Goal: Entertainment & Leisure: Browse casually

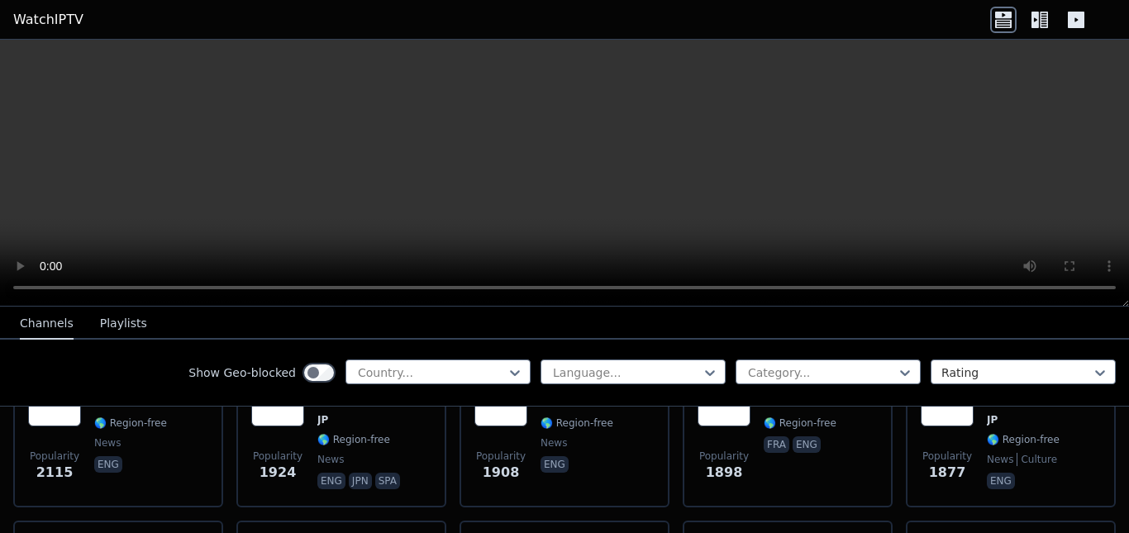
scroll to position [1256, 0]
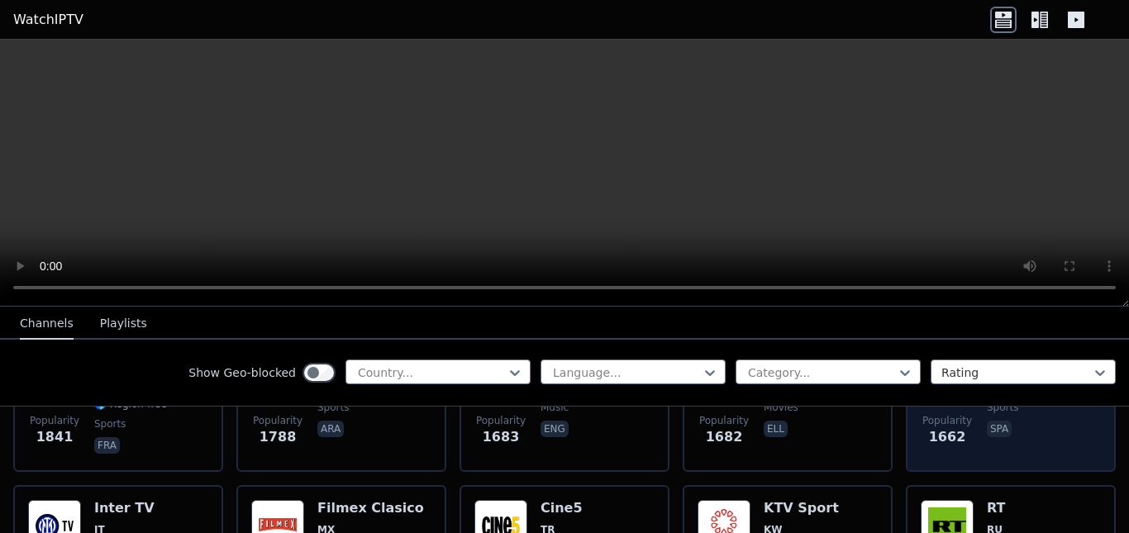
click at [1010, 421] on span "spa" at bounding box center [1043, 431] width 113 height 20
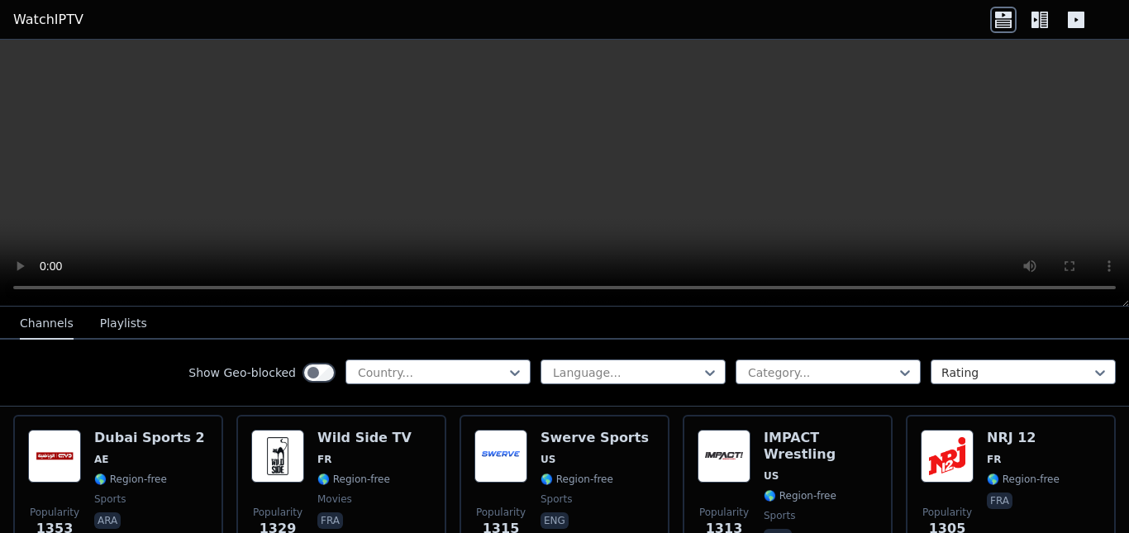
scroll to position [2046, 0]
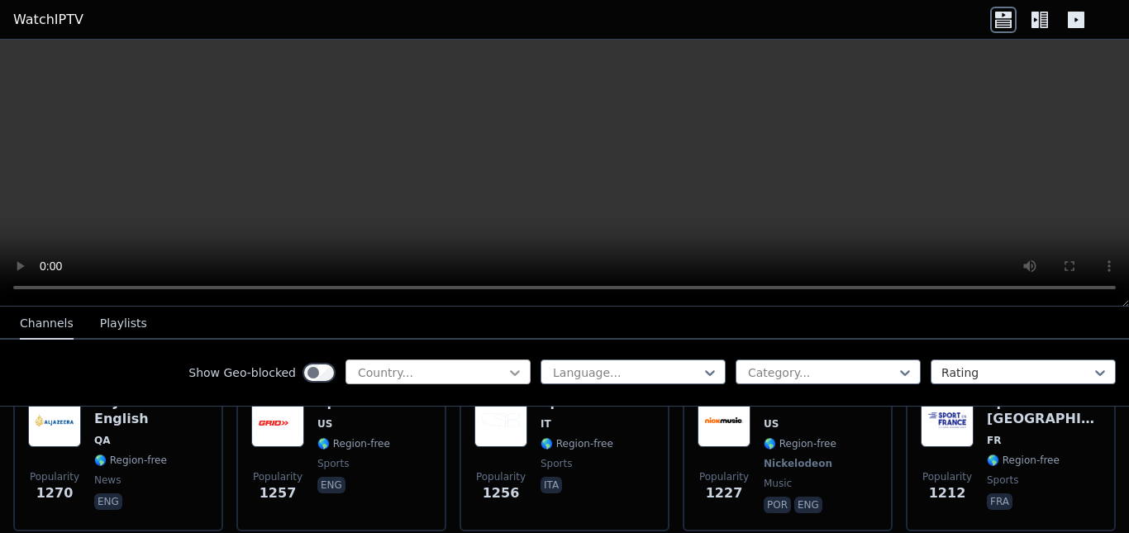
click at [507, 375] on icon at bounding box center [515, 372] width 17 height 17
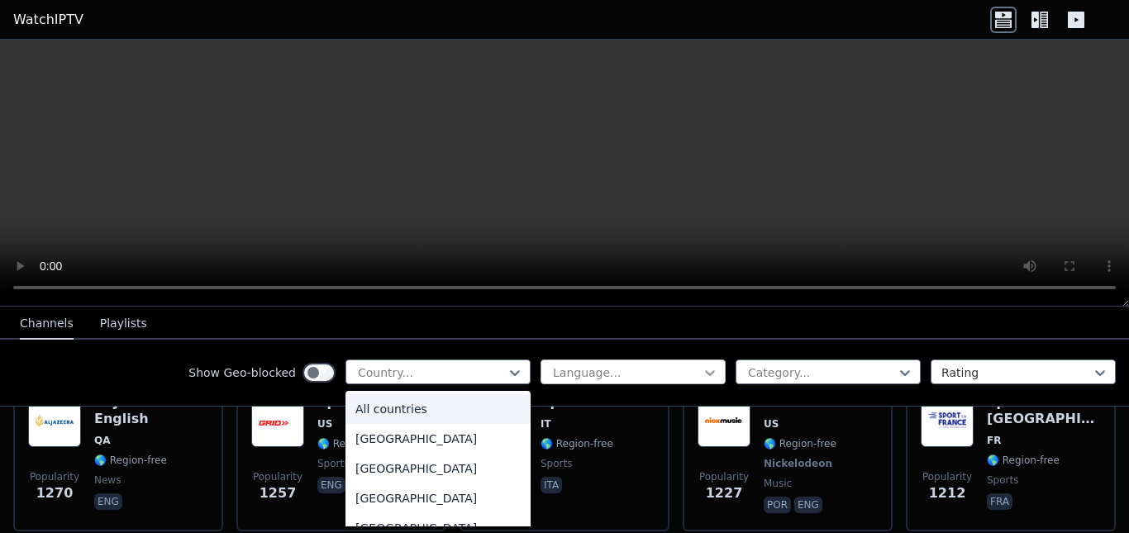
click at [702, 376] on icon at bounding box center [710, 372] width 17 height 17
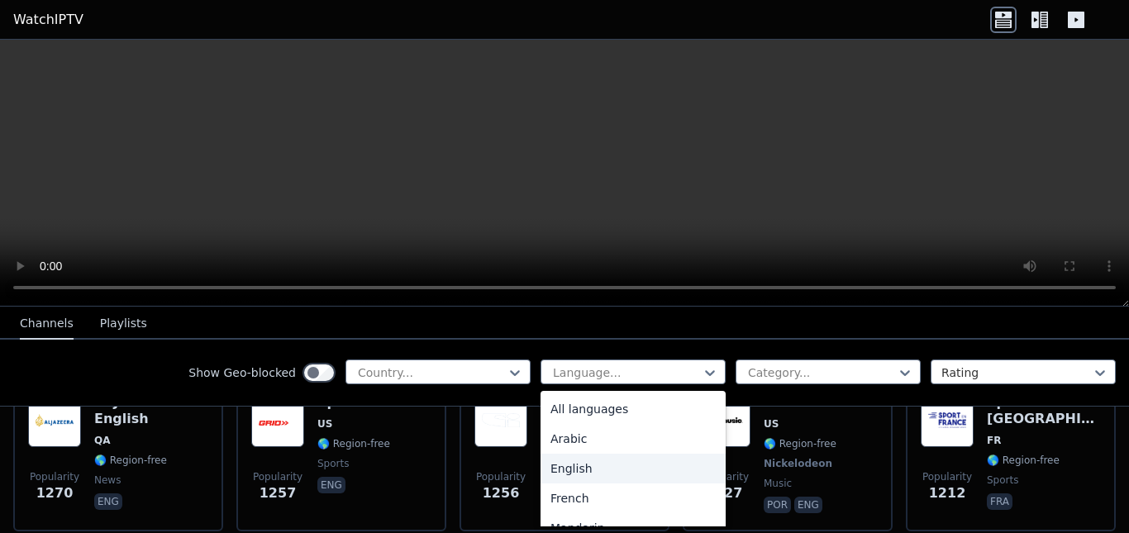
click at [565, 469] on div "English" at bounding box center [633, 469] width 185 height 30
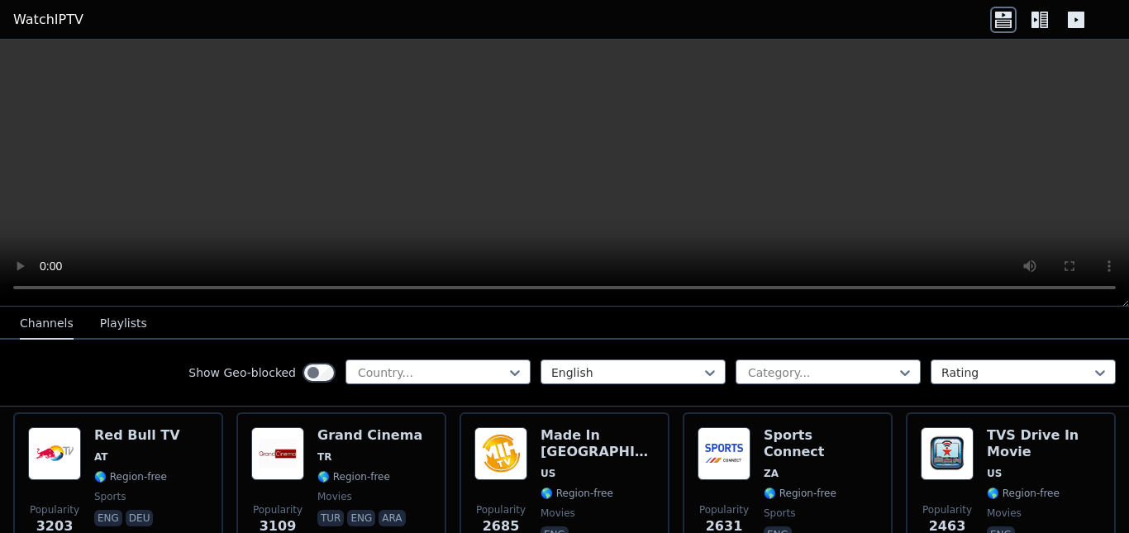
scroll to position [315, 0]
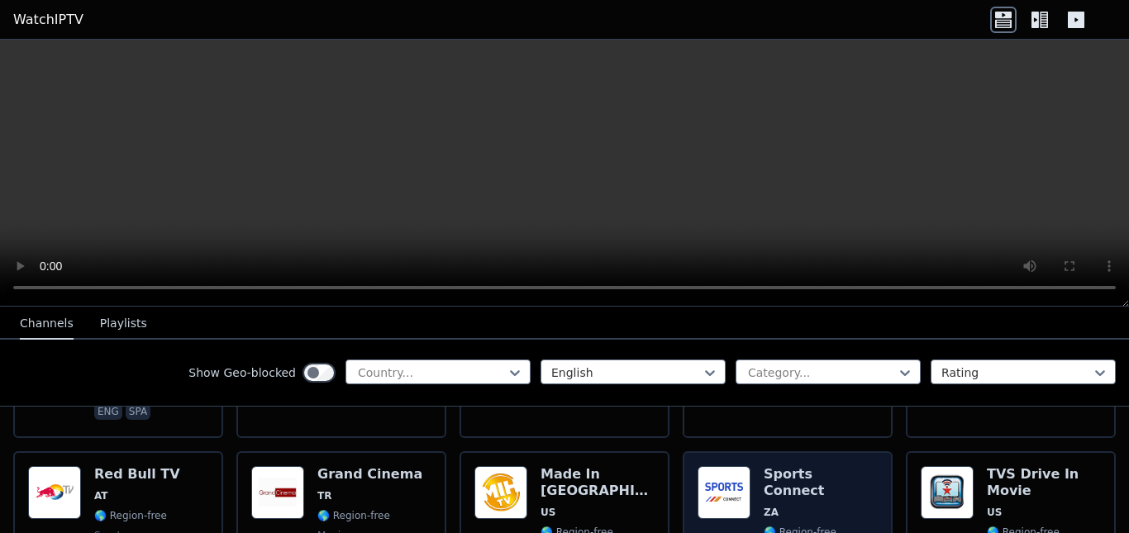
click at [803, 506] on span "ZA" at bounding box center [821, 512] width 114 height 13
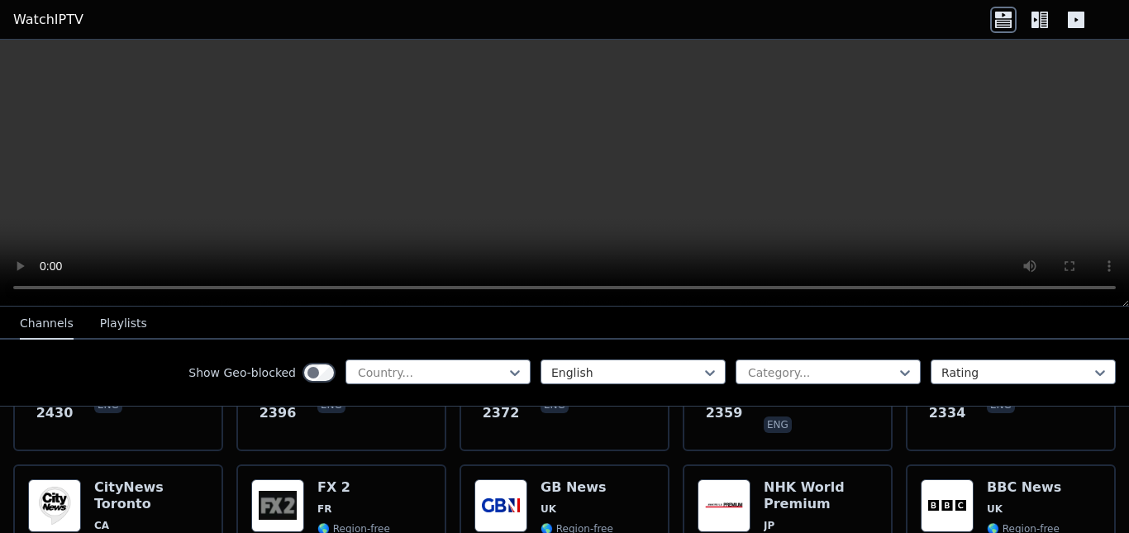
scroll to position [669, 0]
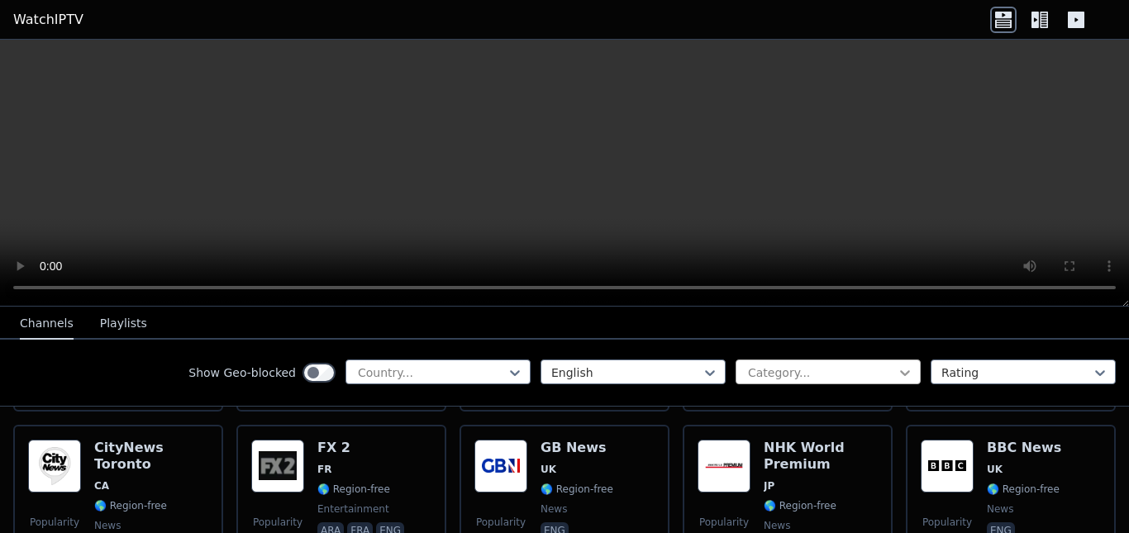
click at [900, 374] on icon at bounding box center [905, 373] width 10 height 6
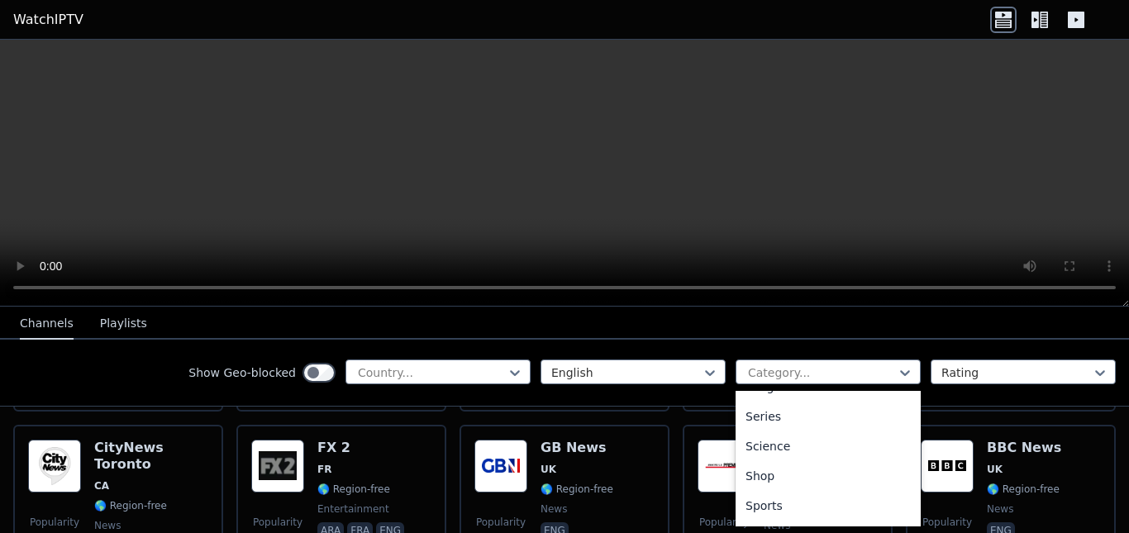
scroll to position [643, 0]
click at [765, 484] on div "Sports" at bounding box center [828, 480] width 185 height 30
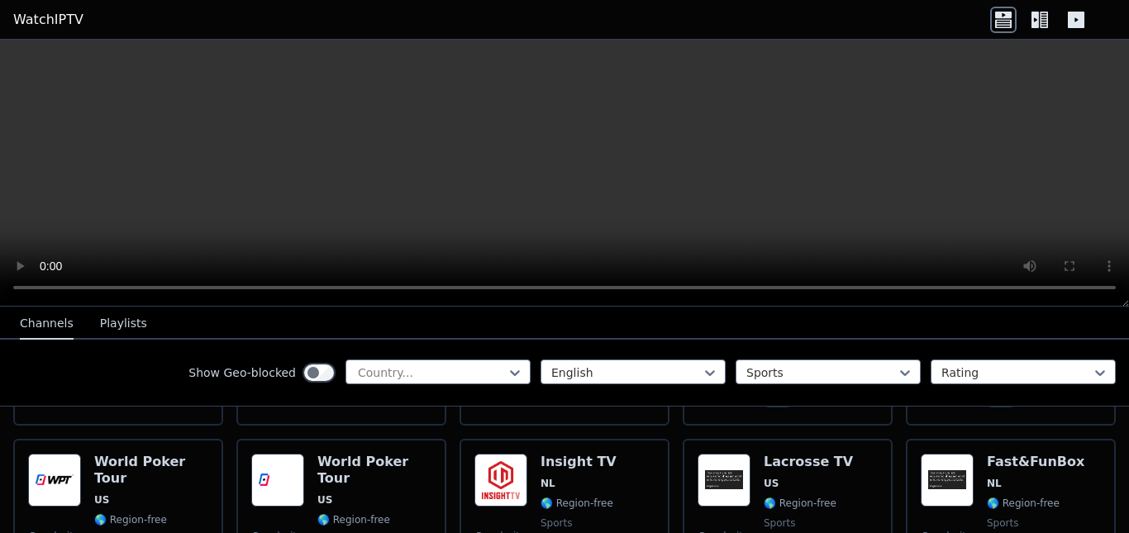
scroll to position [1125, 0]
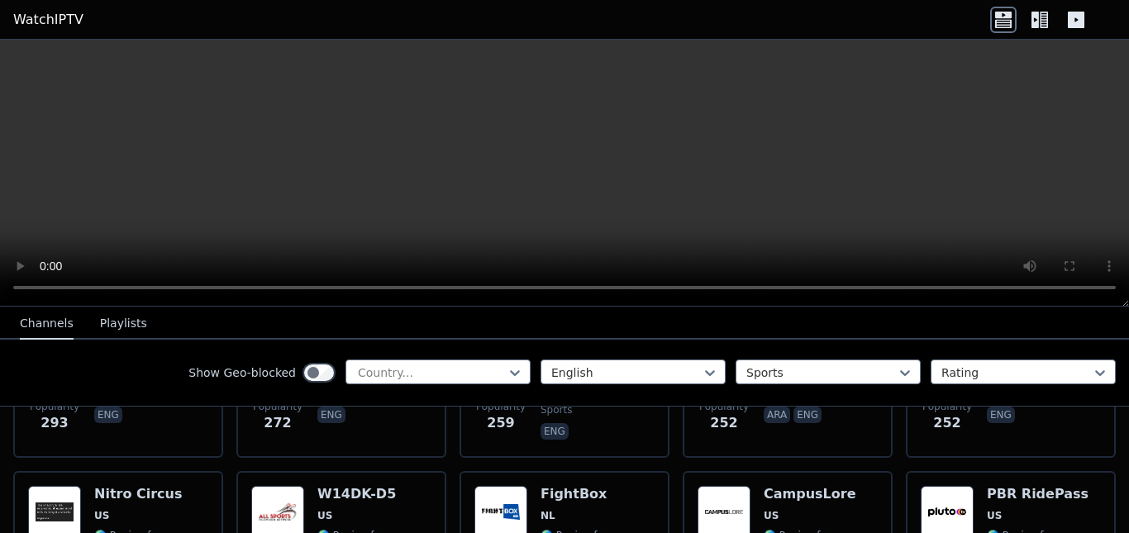
click at [121, 328] on button "Playlists" at bounding box center [123, 323] width 47 height 31
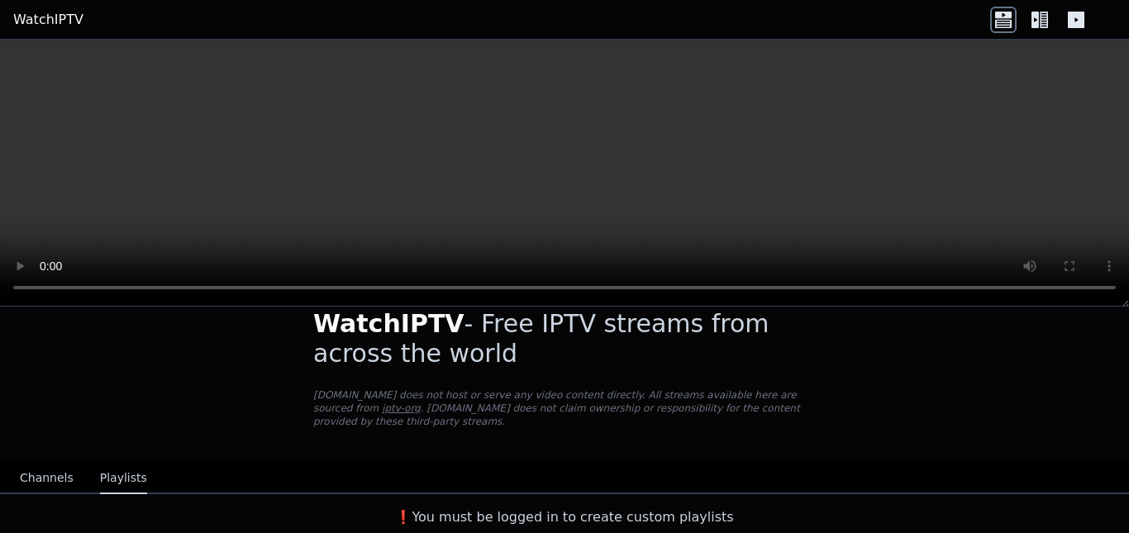
scroll to position [13, 0]
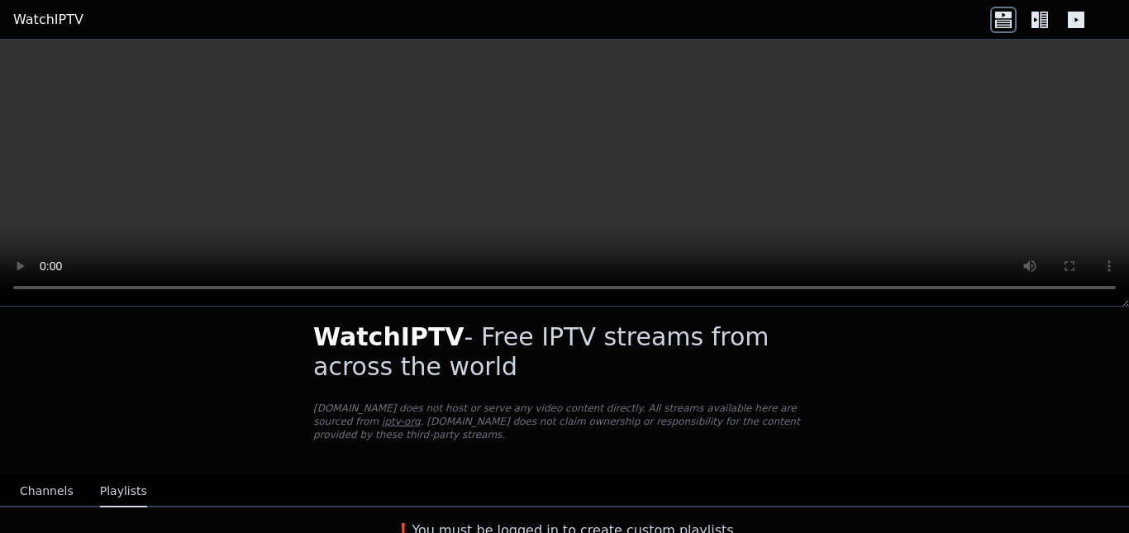
click at [1070, 21] on icon at bounding box center [1076, 20] width 17 height 17
